Goal: Find specific page/section

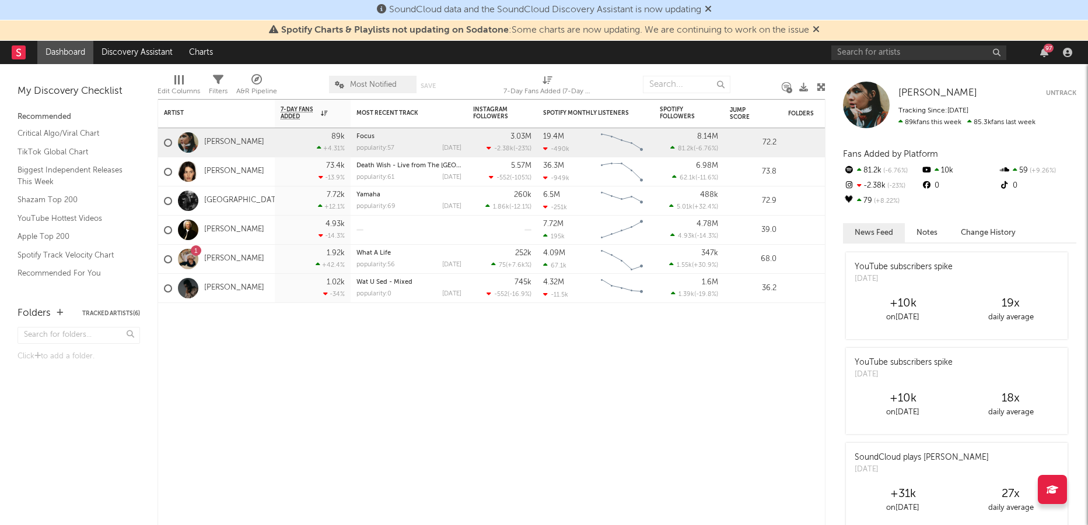
click at [1053, 50] on div "97" at bounding box center [953, 52] width 245 height 23
click at [1046, 52] on icon "button" at bounding box center [1044, 52] width 8 height 9
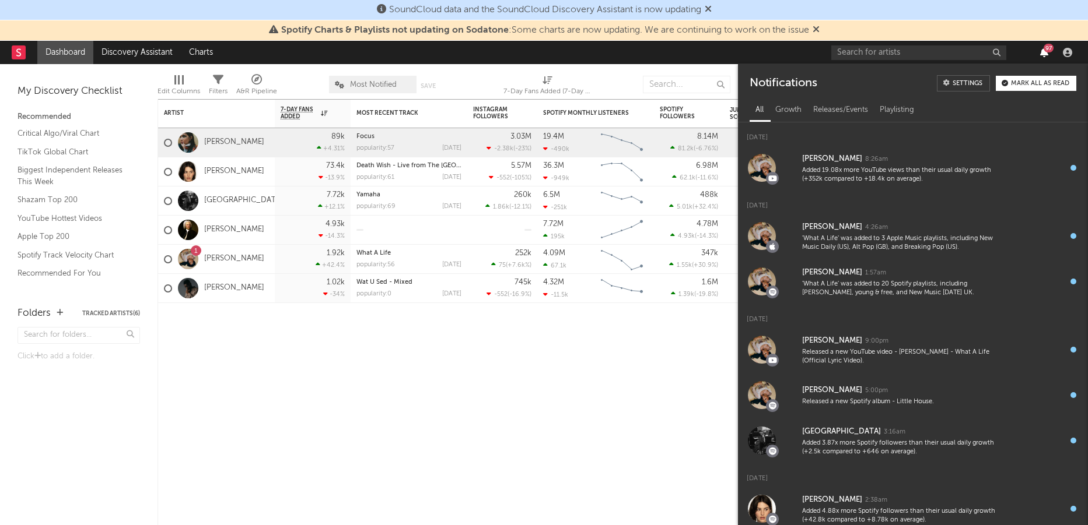
click at [1042, 54] on icon "button" at bounding box center [1044, 52] width 8 height 9
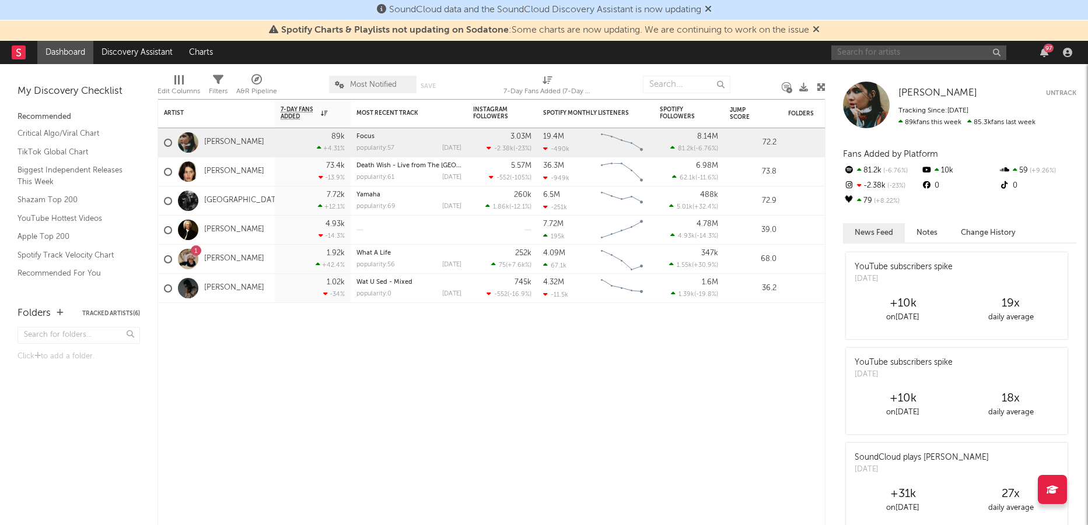
click at [917, 59] on input "text" at bounding box center [918, 52] width 175 height 15
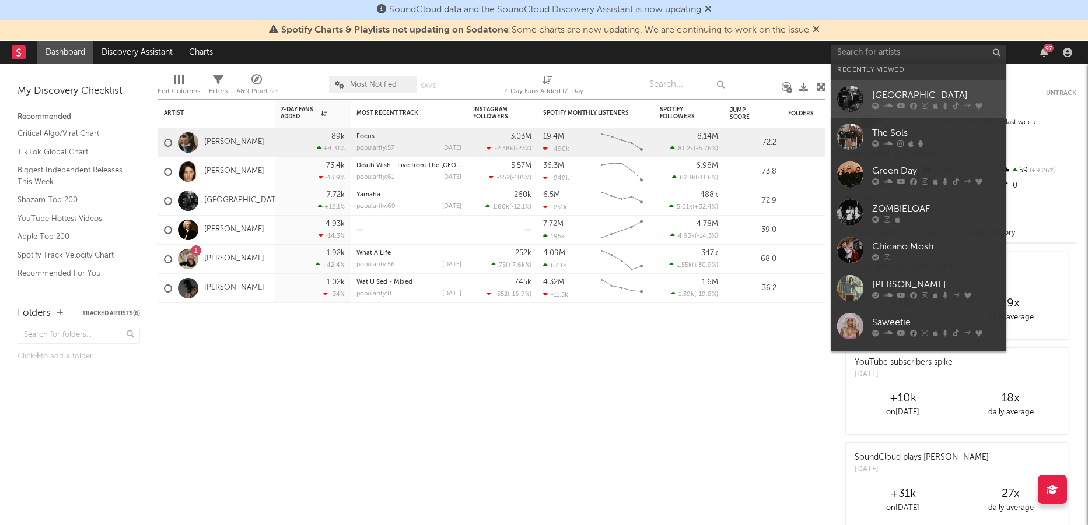
click at [887, 100] on div "[GEOGRAPHIC_DATA]" at bounding box center [936, 95] width 128 height 14
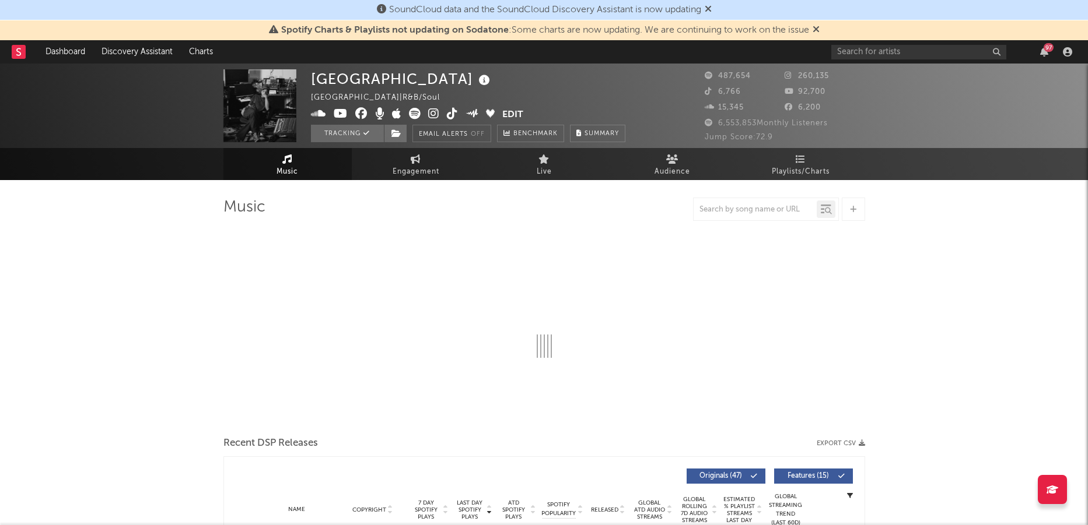
select select "6m"
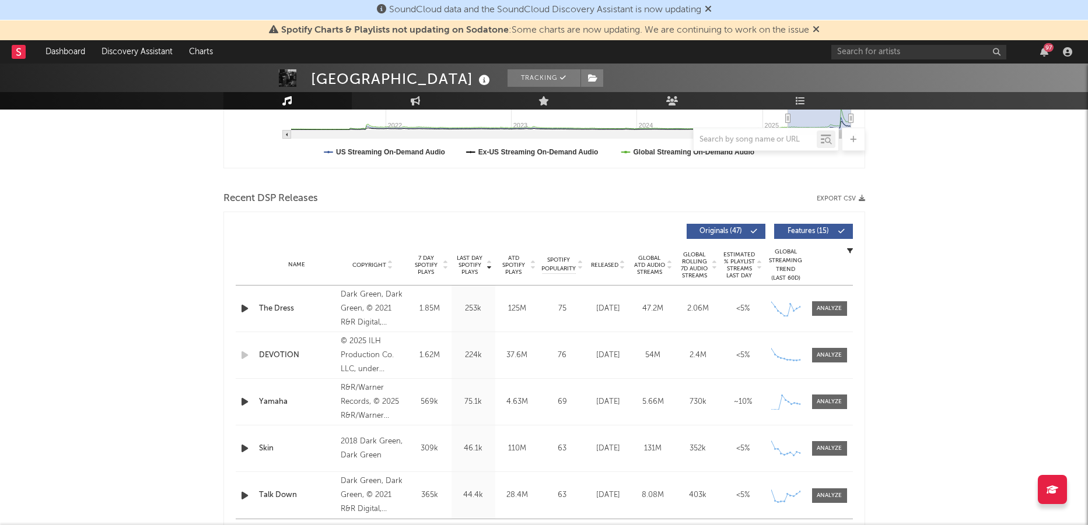
scroll to position [247, 0]
